Goal: Information Seeking & Learning: Stay updated

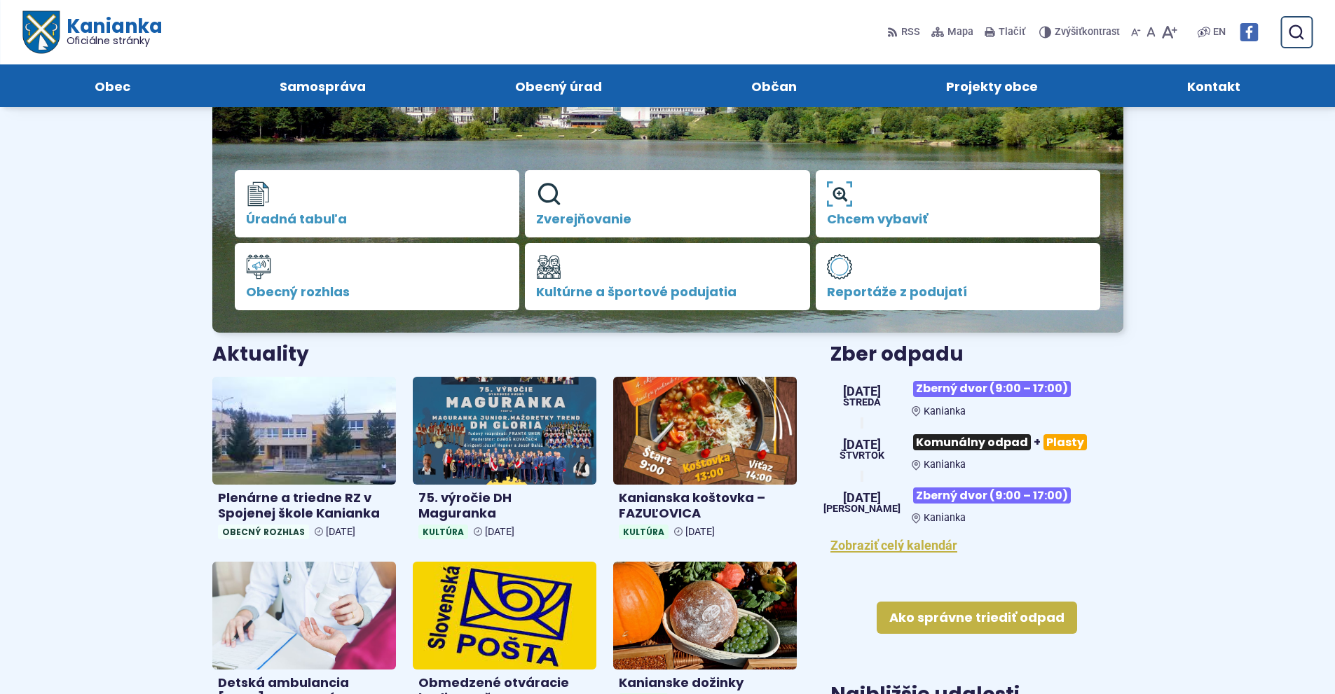
scroll to position [210, 0]
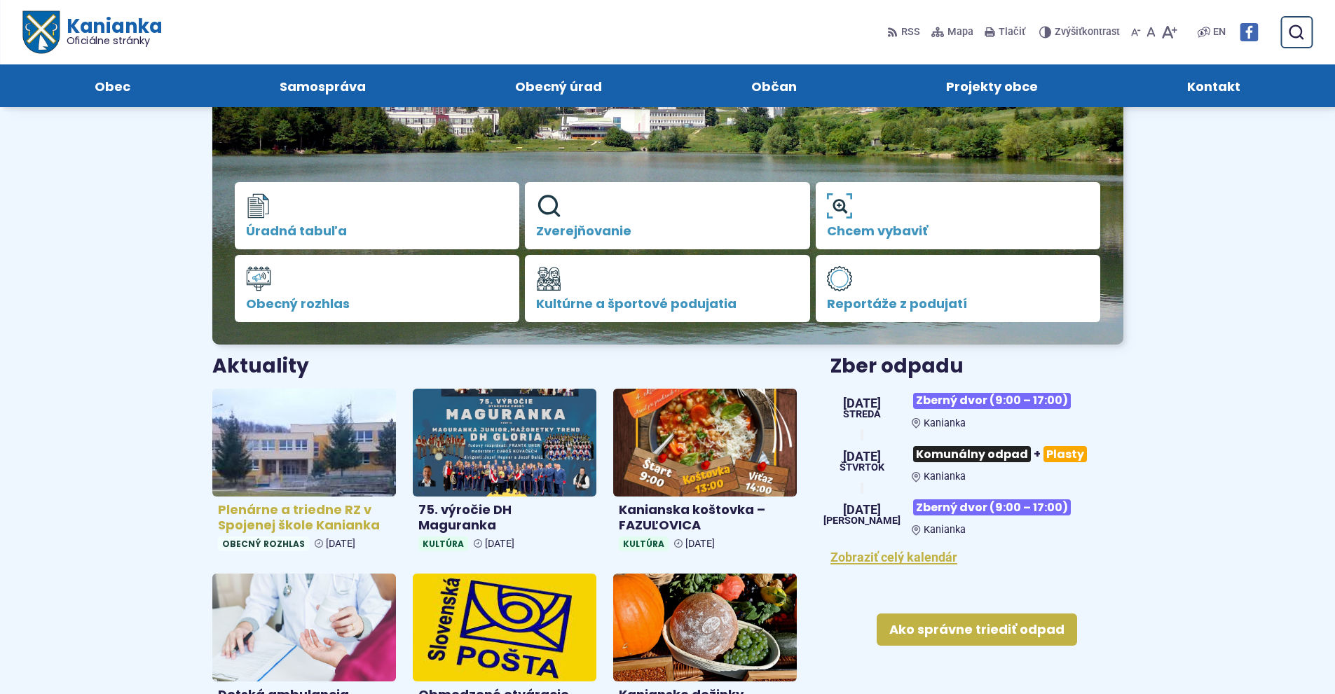
click at [313, 460] on img at bounding box center [304, 442] width 212 height 124
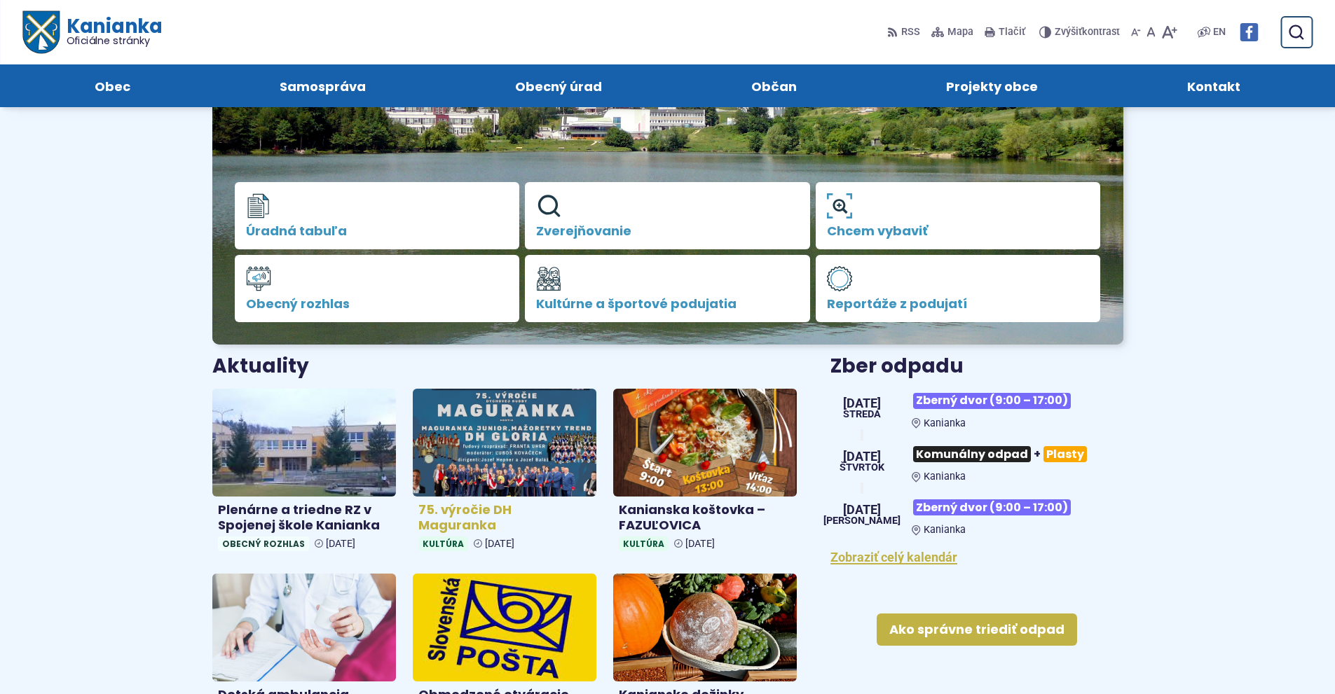
click at [494, 444] on img at bounding box center [505, 442] width 212 height 124
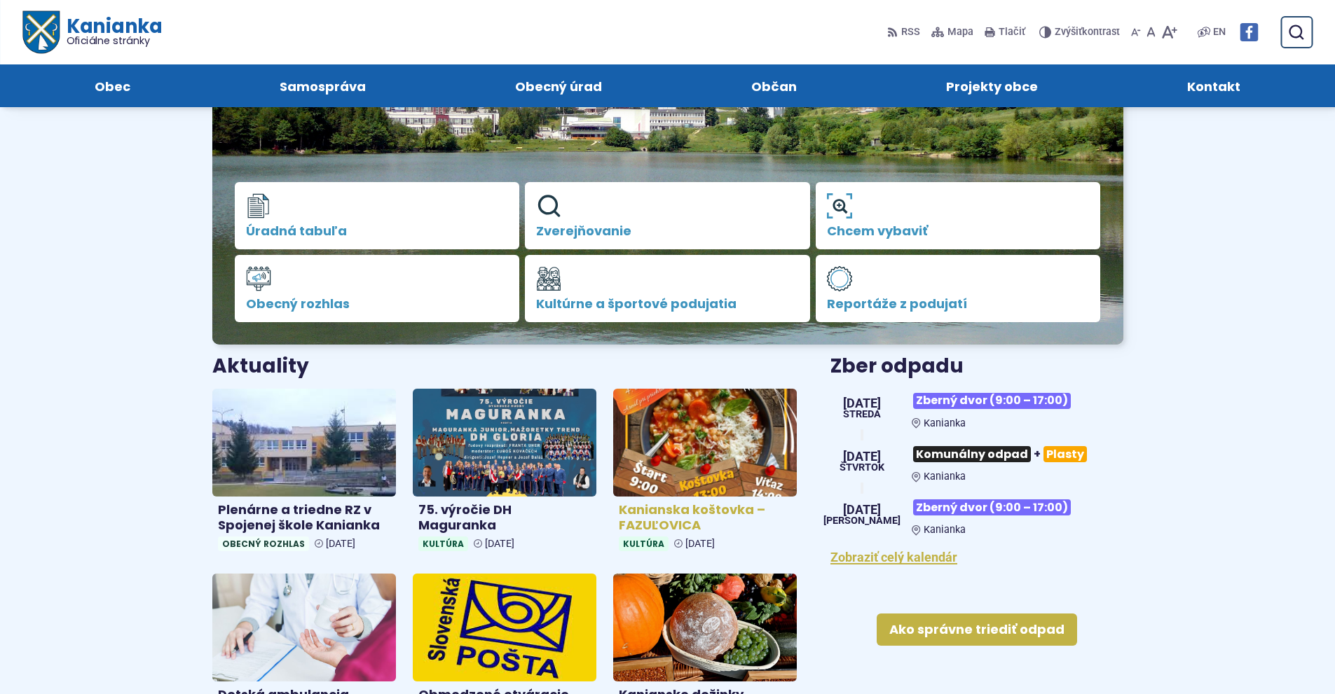
click at [708, 466] on img at bounding box center [705, 442] width 212 height 124
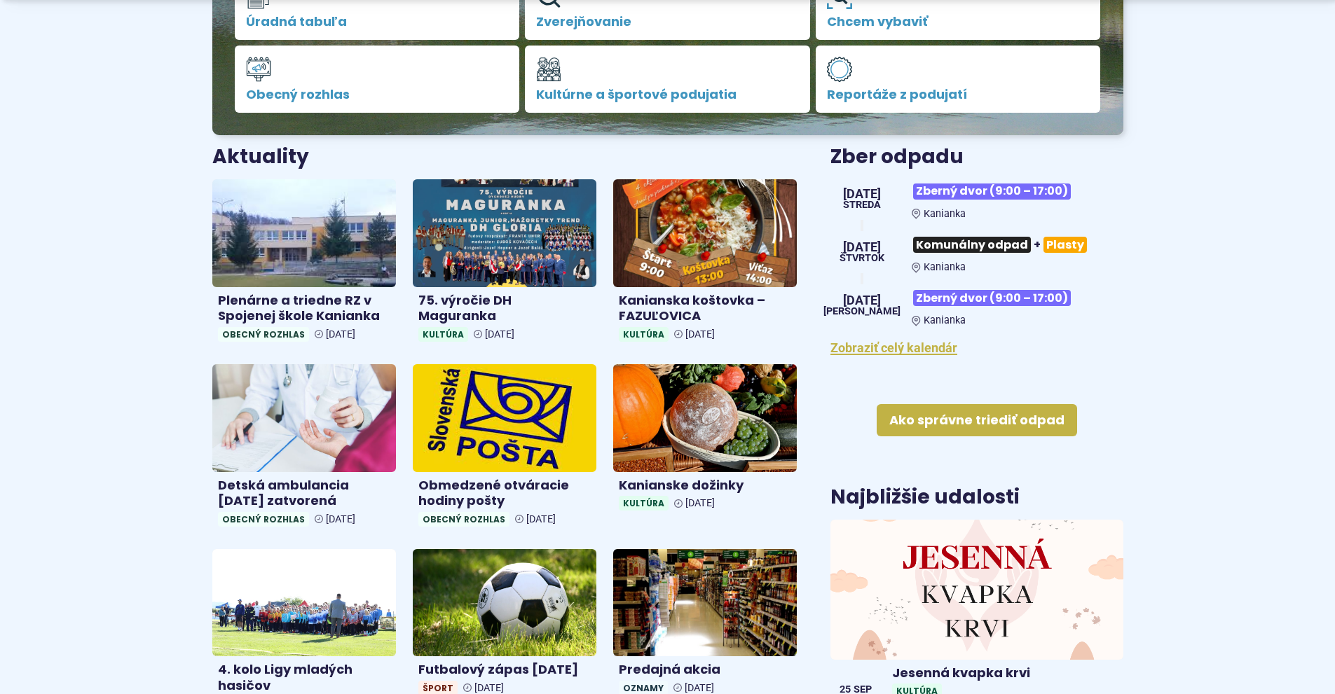
scroll to position [420, 0]
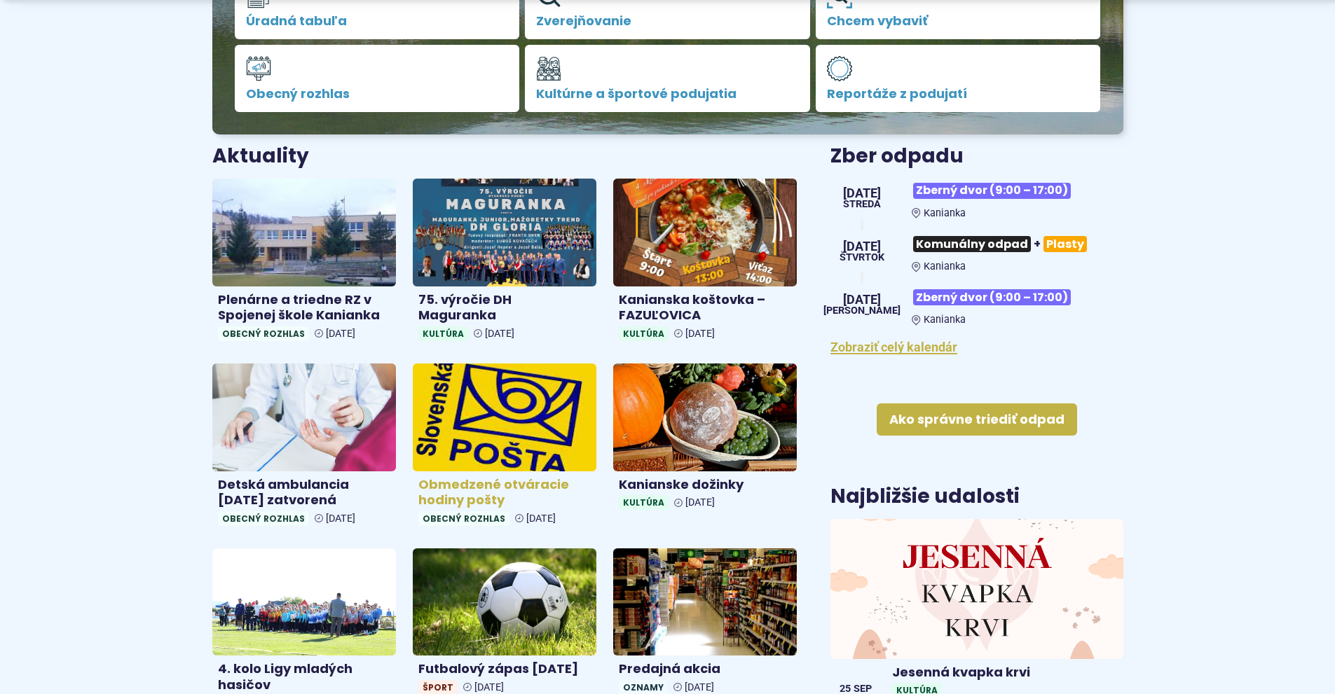
click at [474, 483] on h4 "Obmedzené otváracie hodiny pošty" at bounding box center [504, 493] width 172 height 32
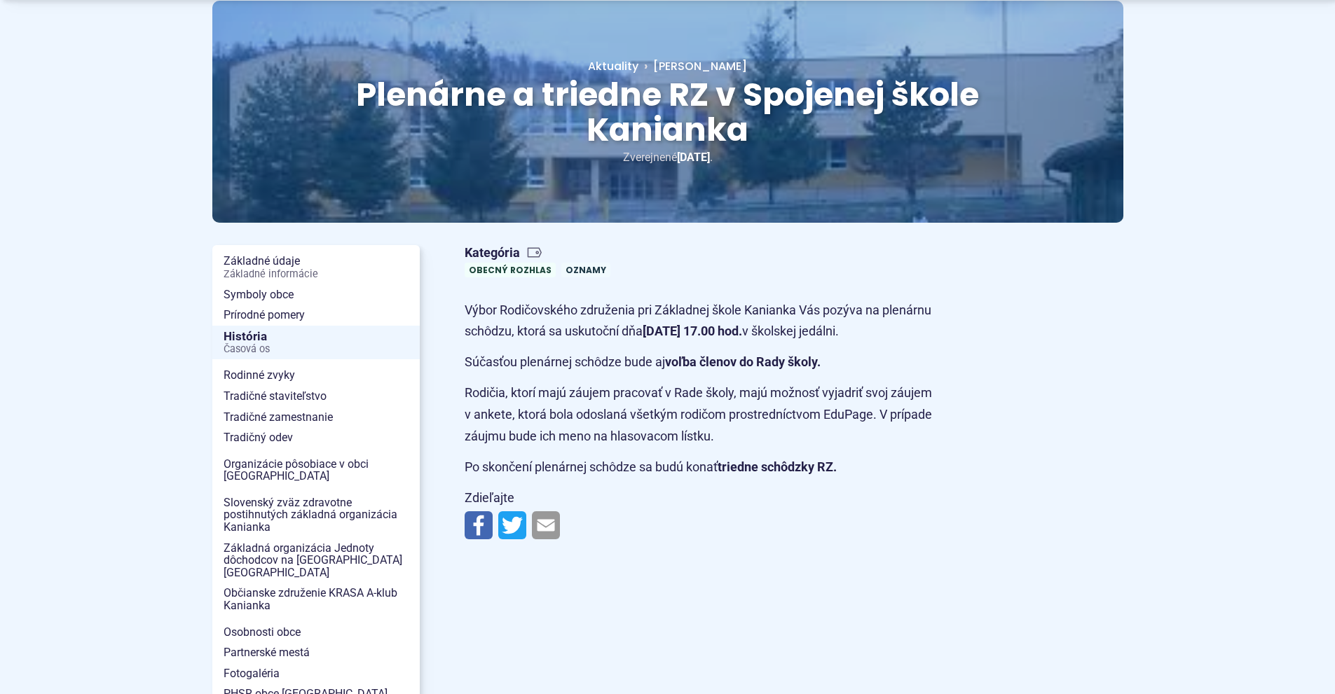
scroll to position [70, 0]
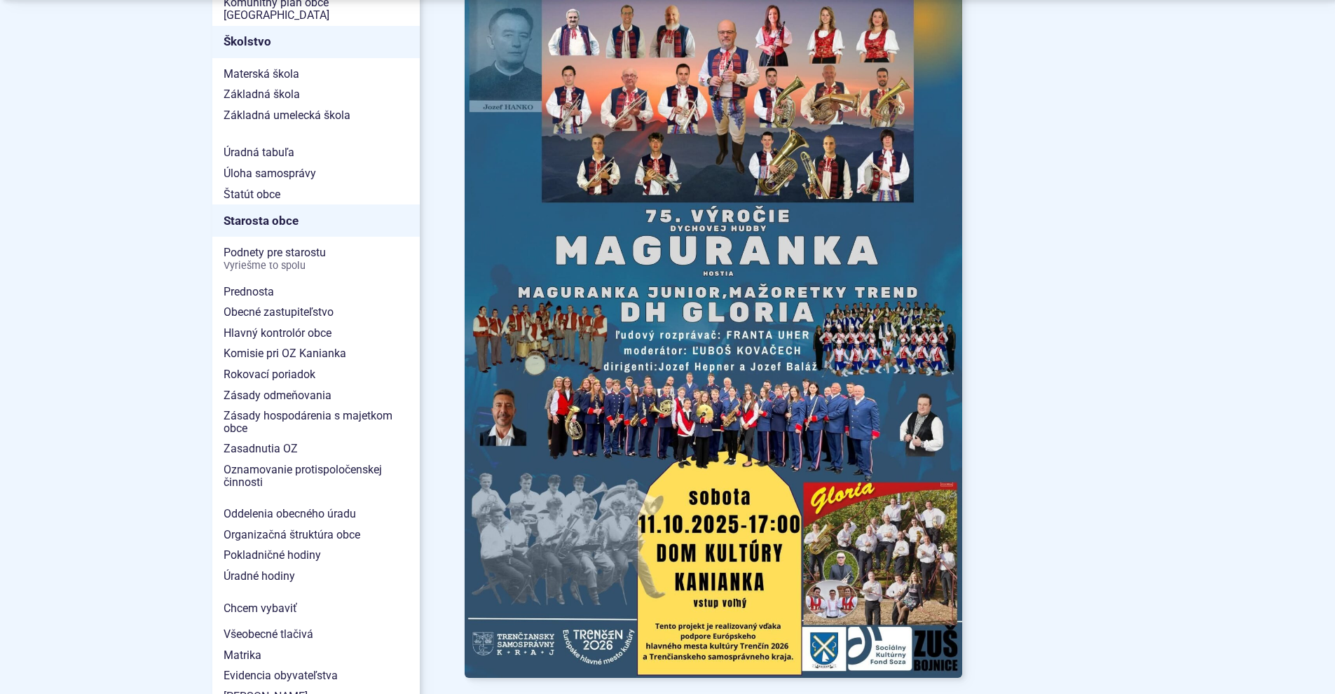
scroll to position [911, 0]
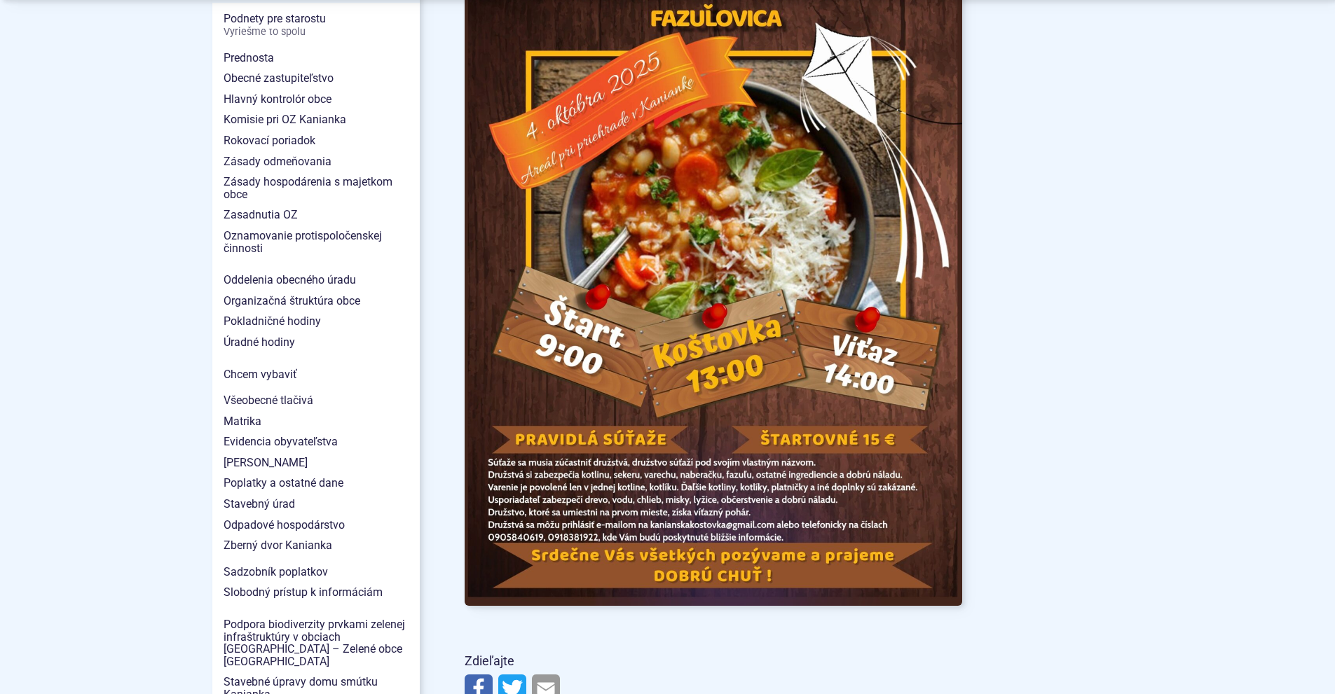
scroll to position [1121, 0]
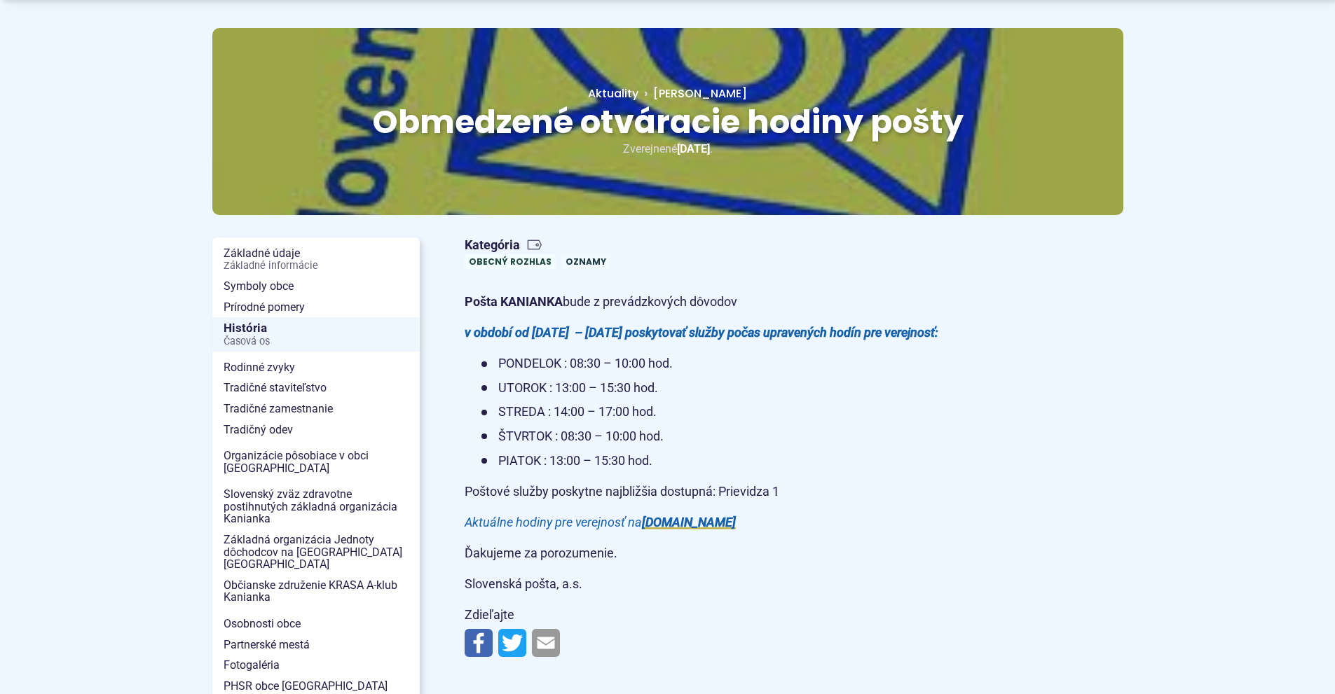
scroll to position [140, 0]
